Goal: Task Accomplishment & Management: Manage account settings

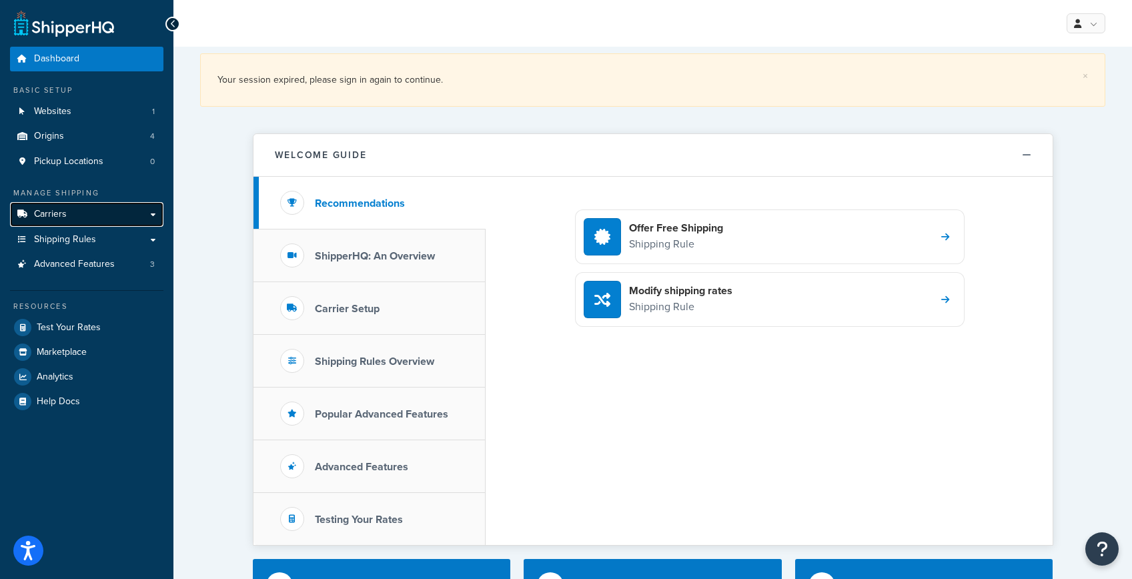
click at [46, 210] on span "Carriers" at bounding box center [50, 214] width 33 height 11
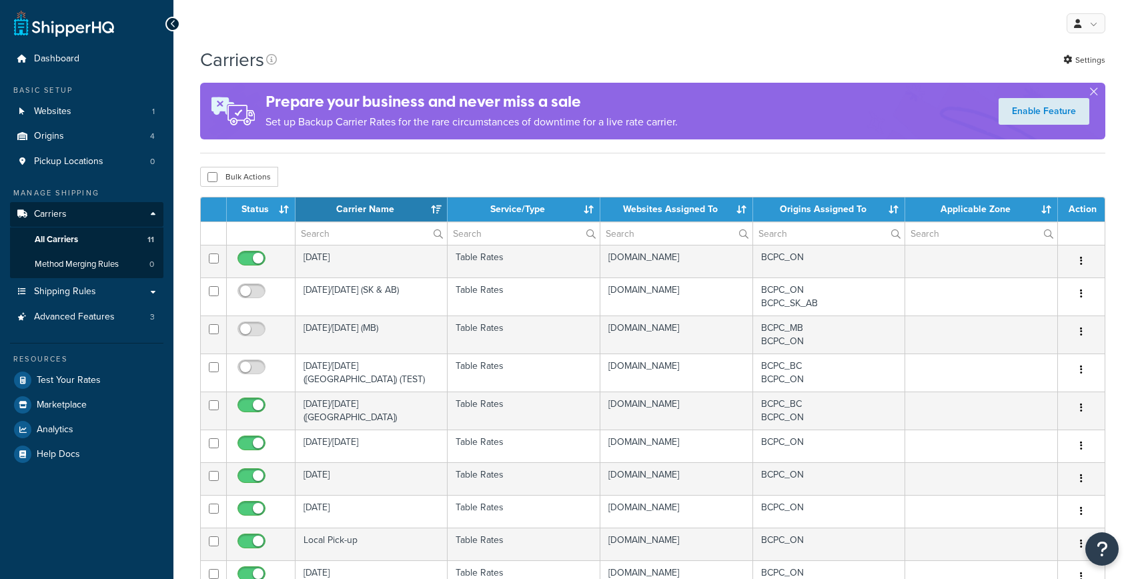
select select "15"
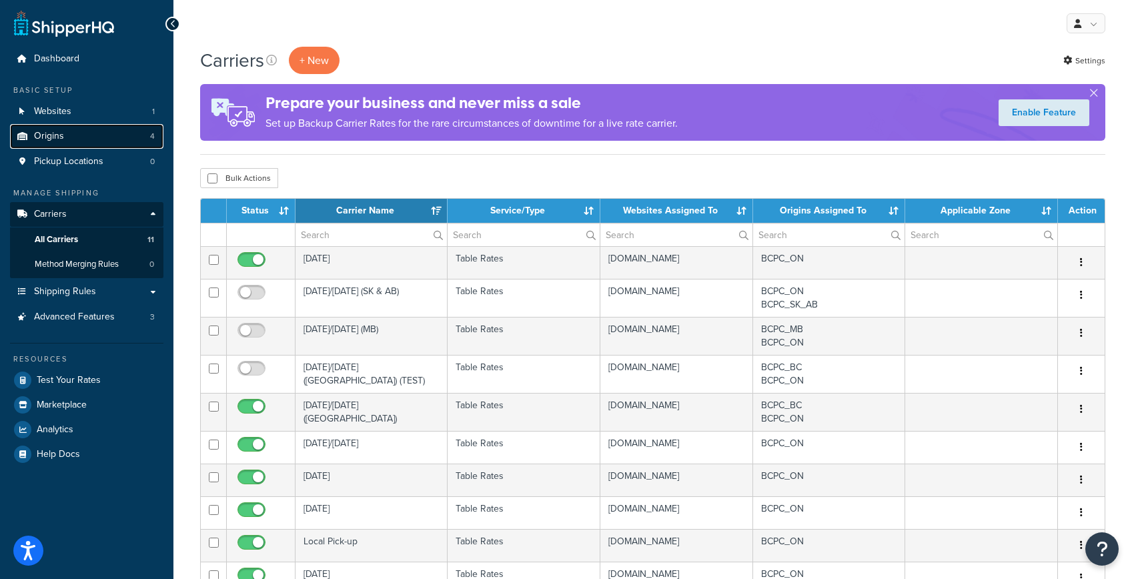
click at [54, 133] on span "Origins" at bounding box center [49, 136] width 30 height 11
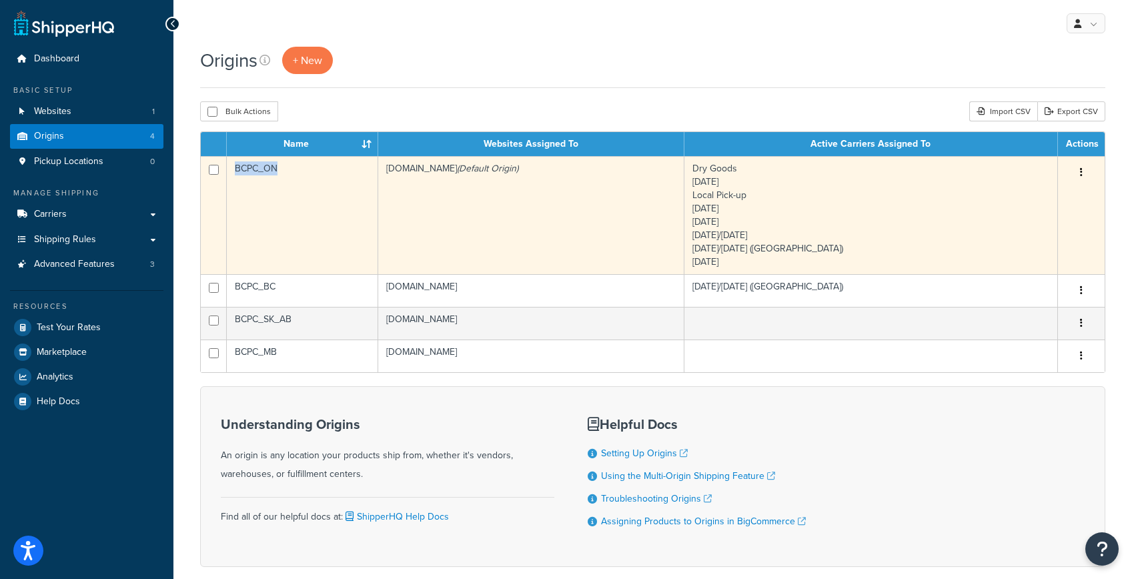
drag, startPoint x: 288, startPoint y: 170, endPoint x: 237, endPoint y: 170, distance: 50.7
click at [237, 170] on td "BCPC_ON" at bounding box center [302, 215] width 151 height 118
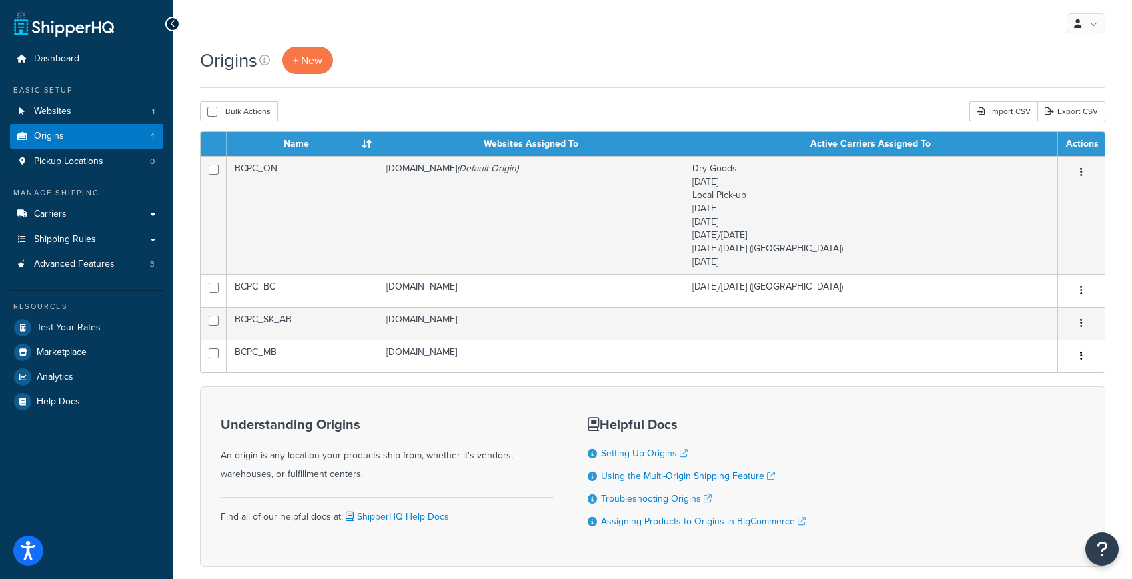
click at [566, 47] on div "Origins + New" at bounding box center [653, 60] width 906 height 27
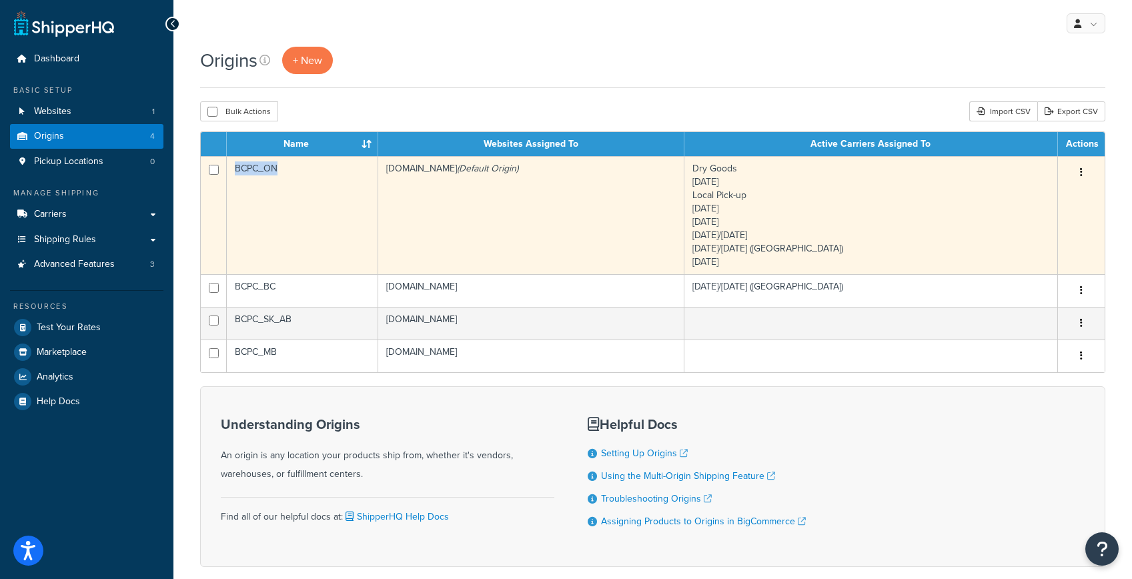
drag, startPoint x: 285, startPoint y: 173, endPoint x: 237, endPoint y: 174, distance: 48.1
click at [237, 174] on td "BCPC_ON" at bounding box center [302, 215] width 151 height 118
copy td "BCPC_ON"
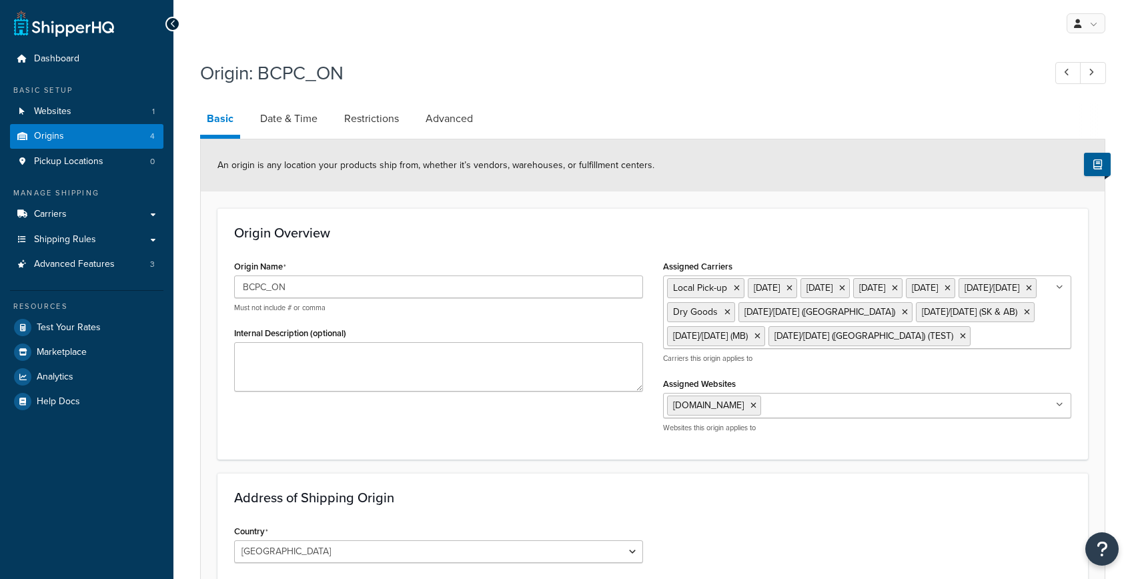
select select "1039"
select select "69"
select select "1039"
select select "69"
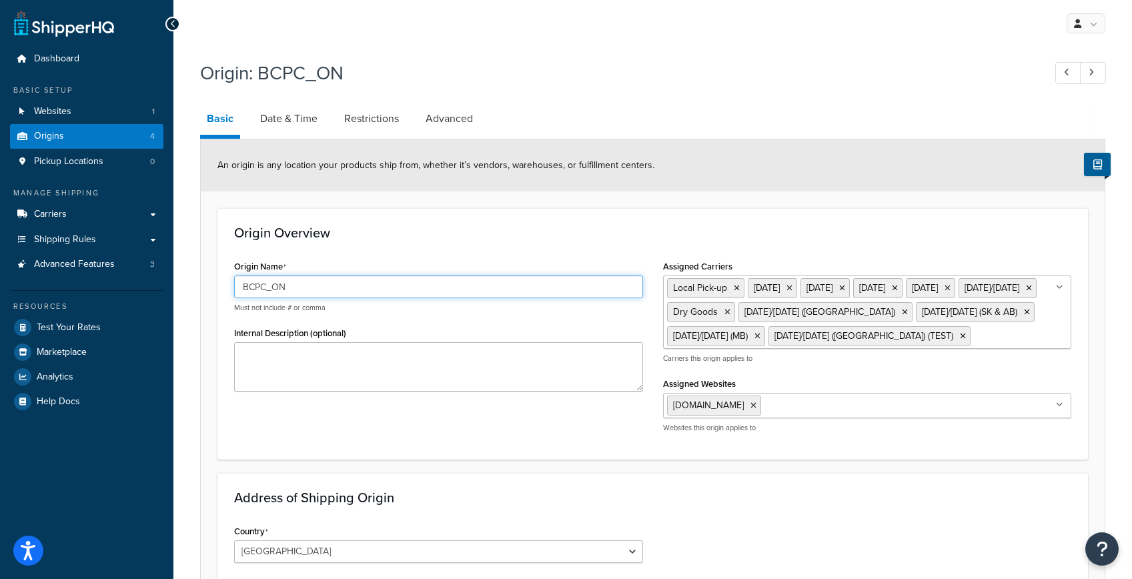
click at [314, 290] on input "BCPC_ON" at bounding box center [438, 287] width 409 height 23
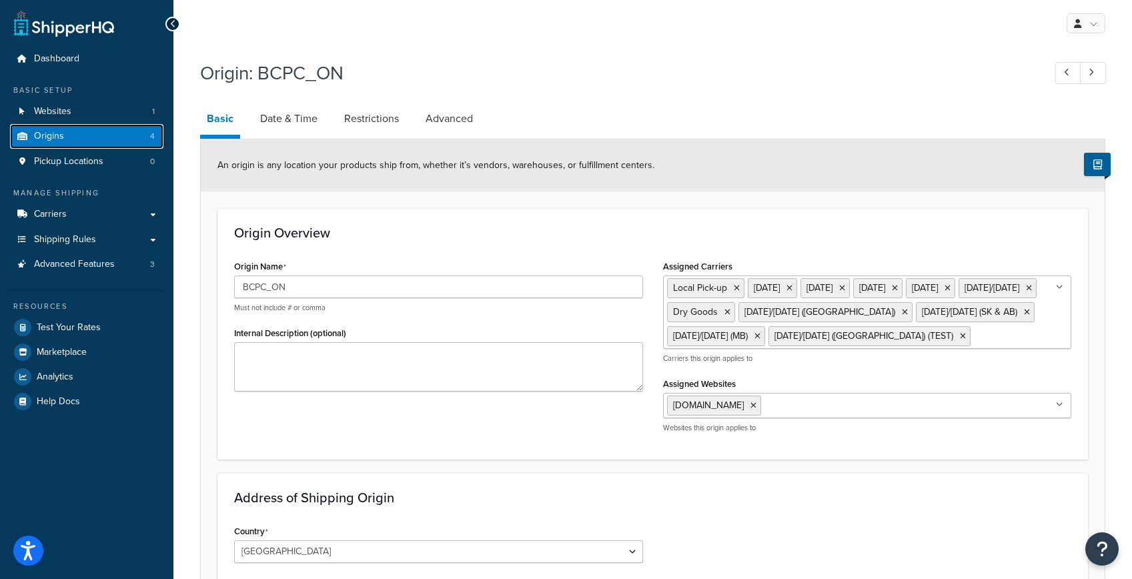
click at [95, 139] on link "Origins 4" at bounding box center [86, 136] width 153 height 25
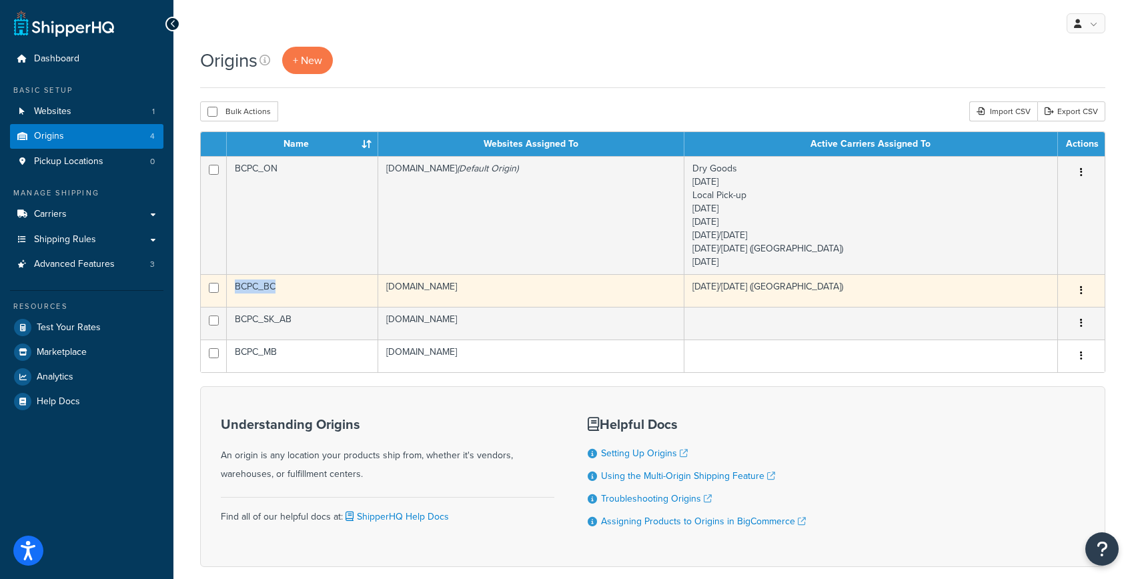
copy td "BCPC_BC"
drag, startPoint x: 278, startPoint y: 286, endPoint x: 236, endPoint y: 286, distance: 42.0
click at [236, 286] on td "BCPC_BC" at bounding box center [302, 290] width 151 height 33
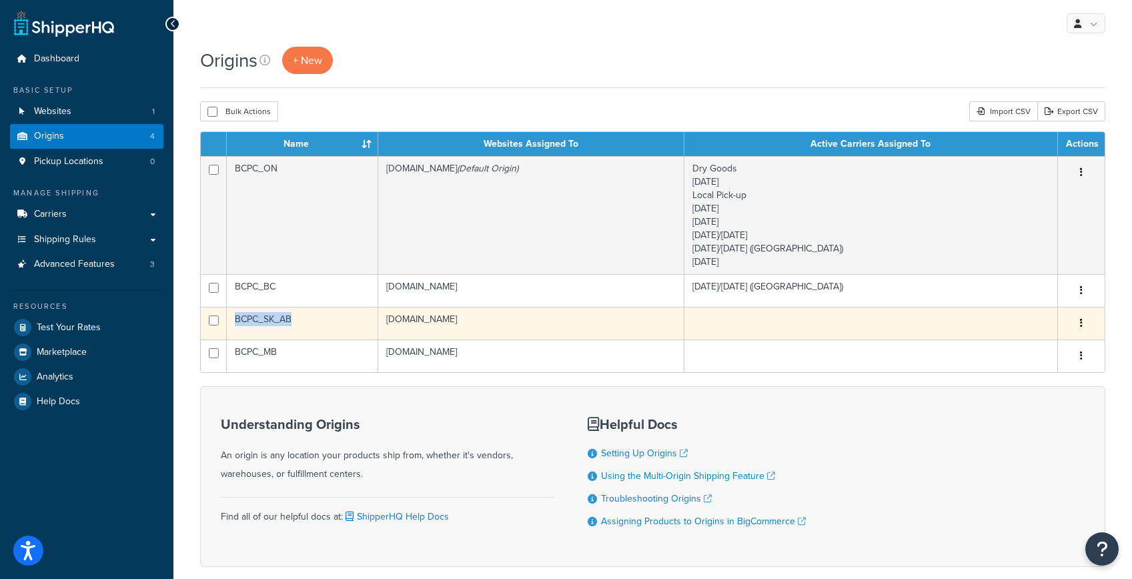
copy td "BCPC_SK_AB"
drag, startPoint x: 303, startPoint y: 323, endPoint x: 237, endPoint y: 322, distance: 66.1
click at [237, 322] on td "BCPC_SK_AB" at bounding box center [302, 323] width 151 height 33
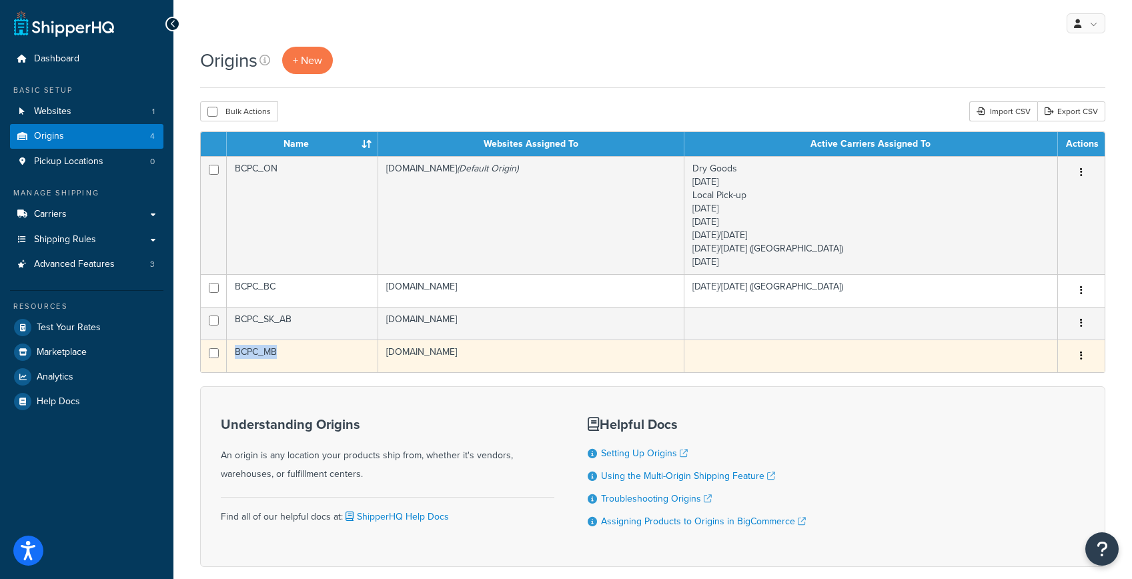
copy td "BCPC_MB"
drag, startPoint x: 286, startPoint y: 357, endPoint x: 236, endPoint y: 357, distance: 49.4
click at [236, 357] on td "BCPC_MB" at bounding box center [302, 356] width 151 height 33
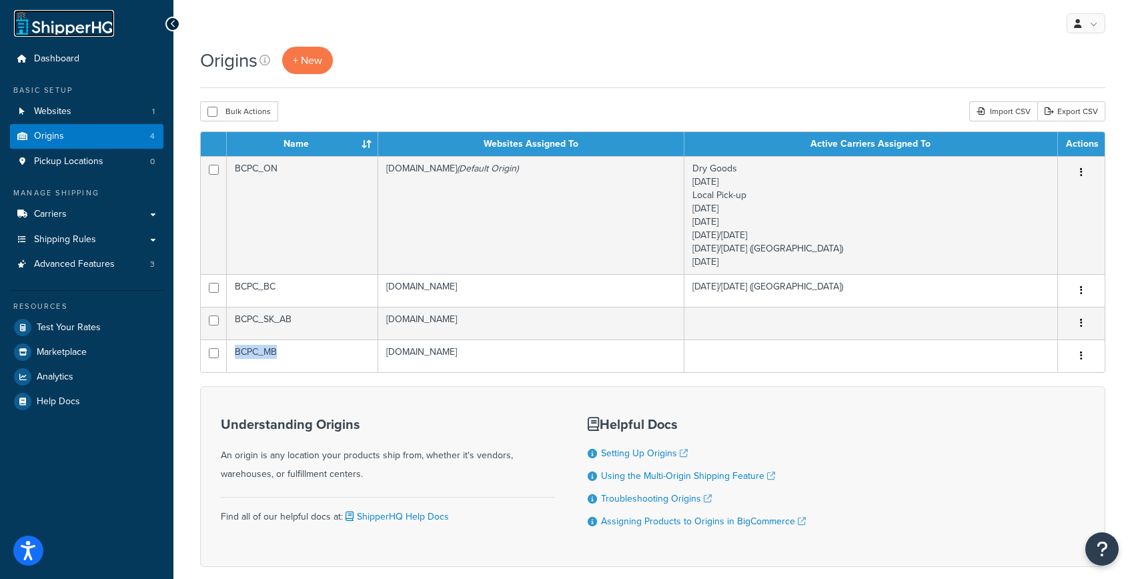
click at [60, 31] on link at bounding box center [64, 23] width 100 height 27
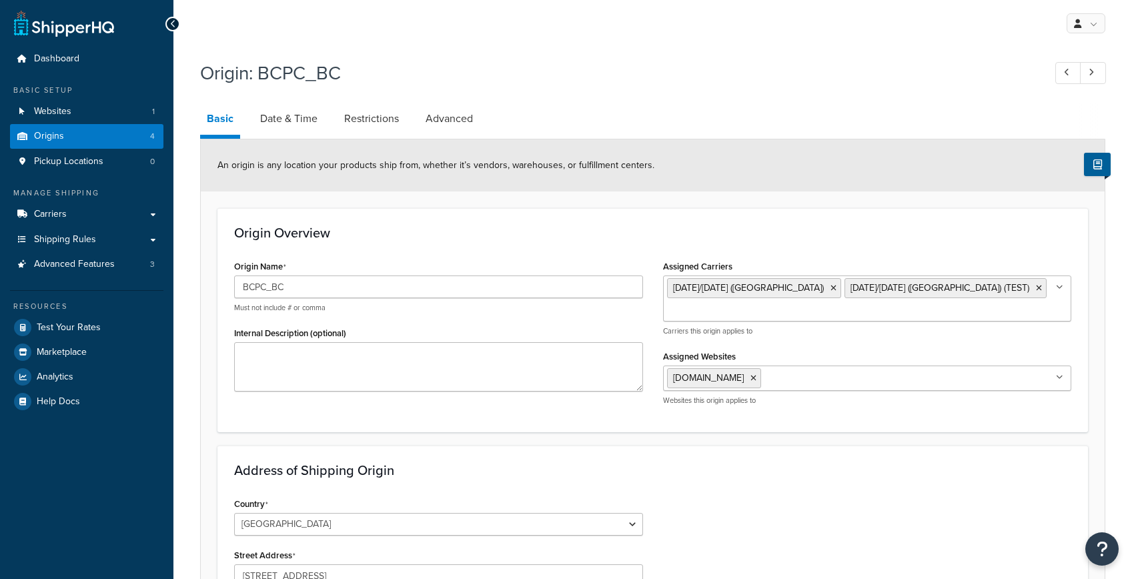
select select "1039"
select select "69"
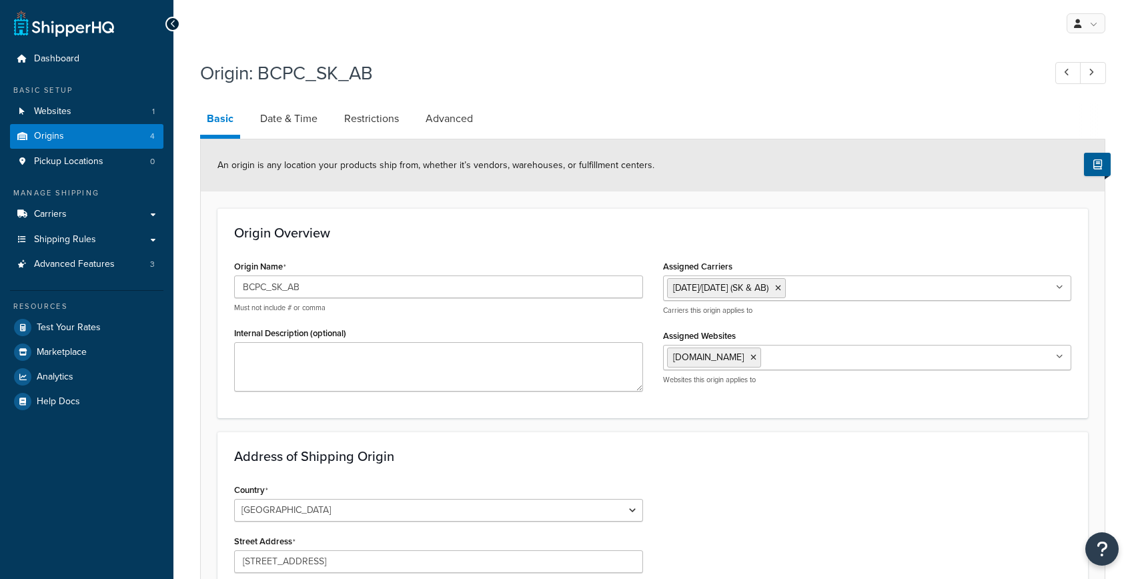
select select "1039"
select select "69"
select select "1039"
select select "69"
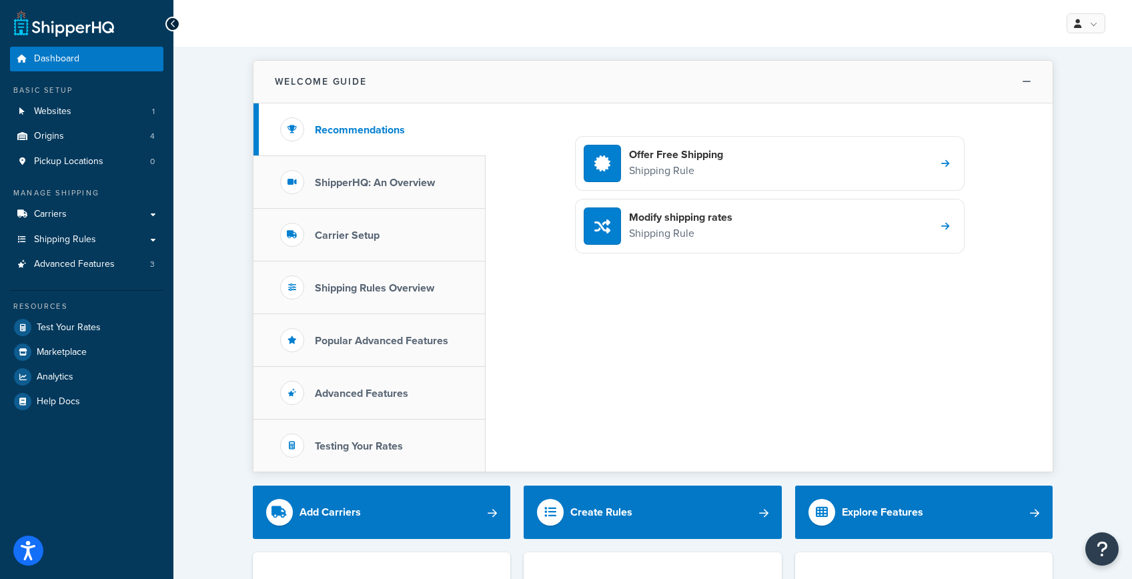
click at [521, 73] on button "Welcome Guide" at bounding box center [653, 82] width 799 height 43
